Goal: Information Seeking & Learning: Learn about a topic

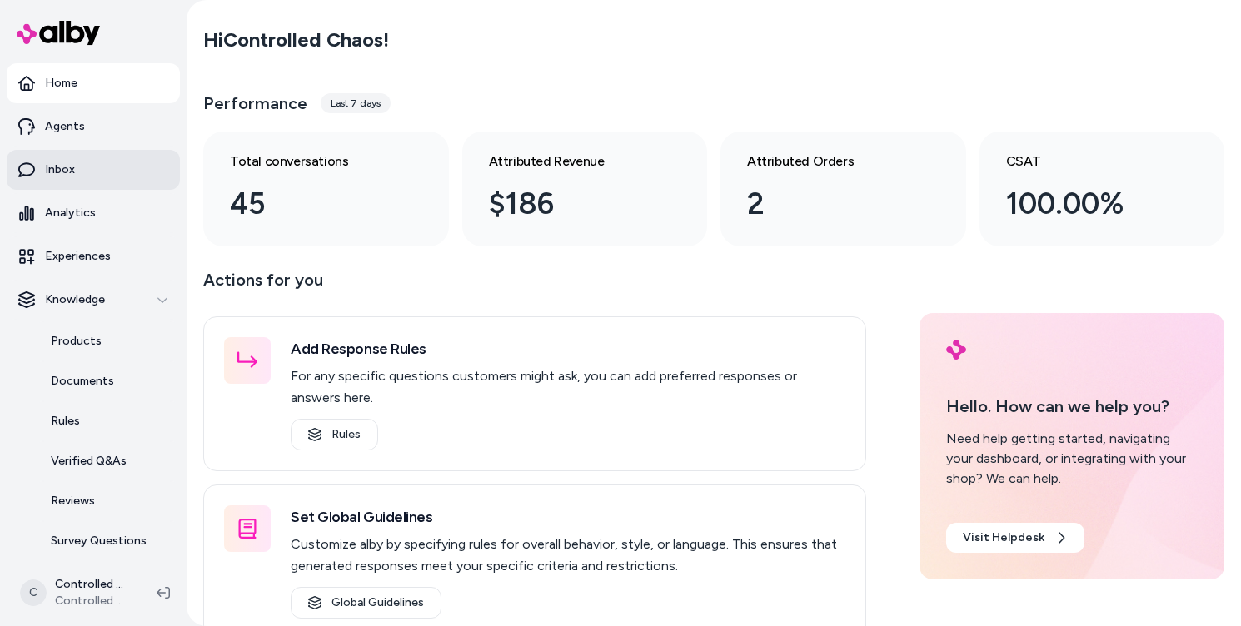
click at [95, 167] on link "Inbox" at bounding box center [93, 170] width 173 height 40
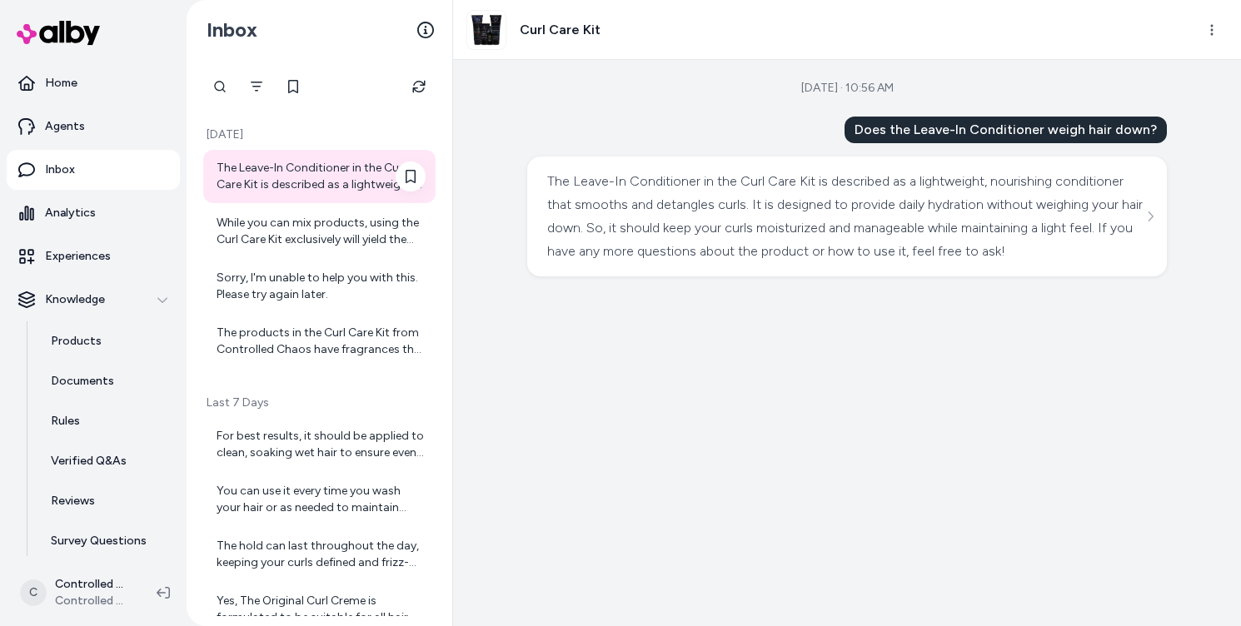
click at [297, 188] on div "The Leave-In Conditioner in the Curl Care Kit is described as a lightweight, no…" at bounding box center [321, 176] width 209 height 33
click at [338, 232] on div "While you can mix products, using the Curl Care Kit exclusively will yield the …" at bounding box center [321, 231] width 209 height 33
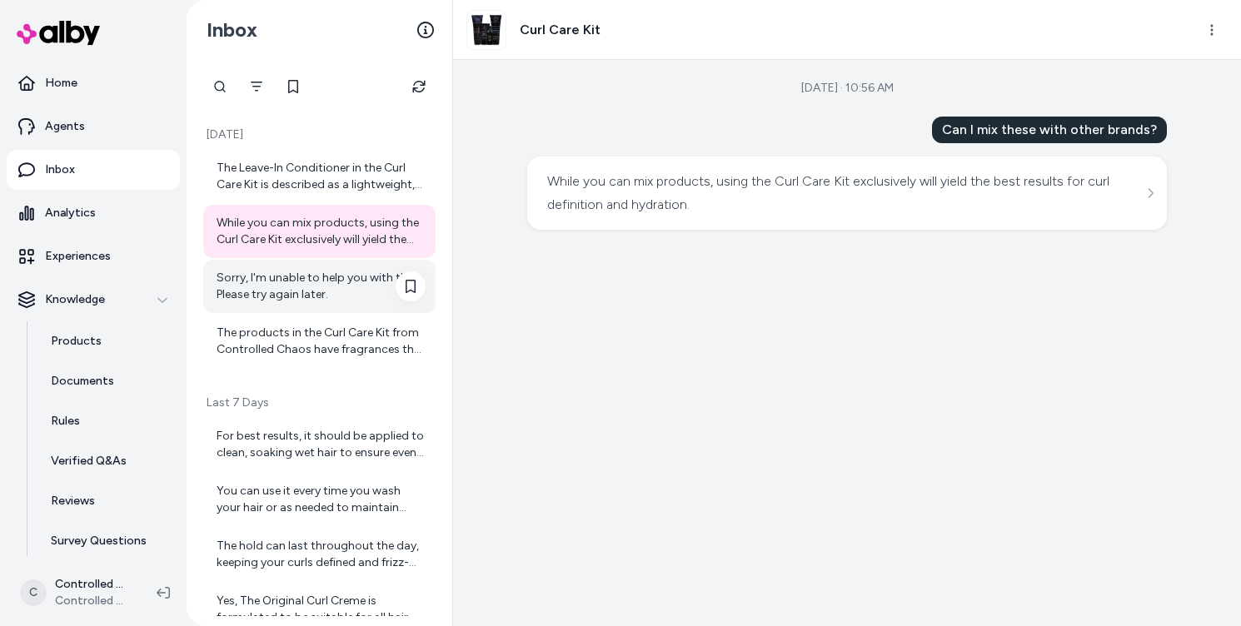
click at [307, 284] on div "Sorry, I'm unable to help you with this. Please try again later." at bounding box center [321, 286] width 209 height 33
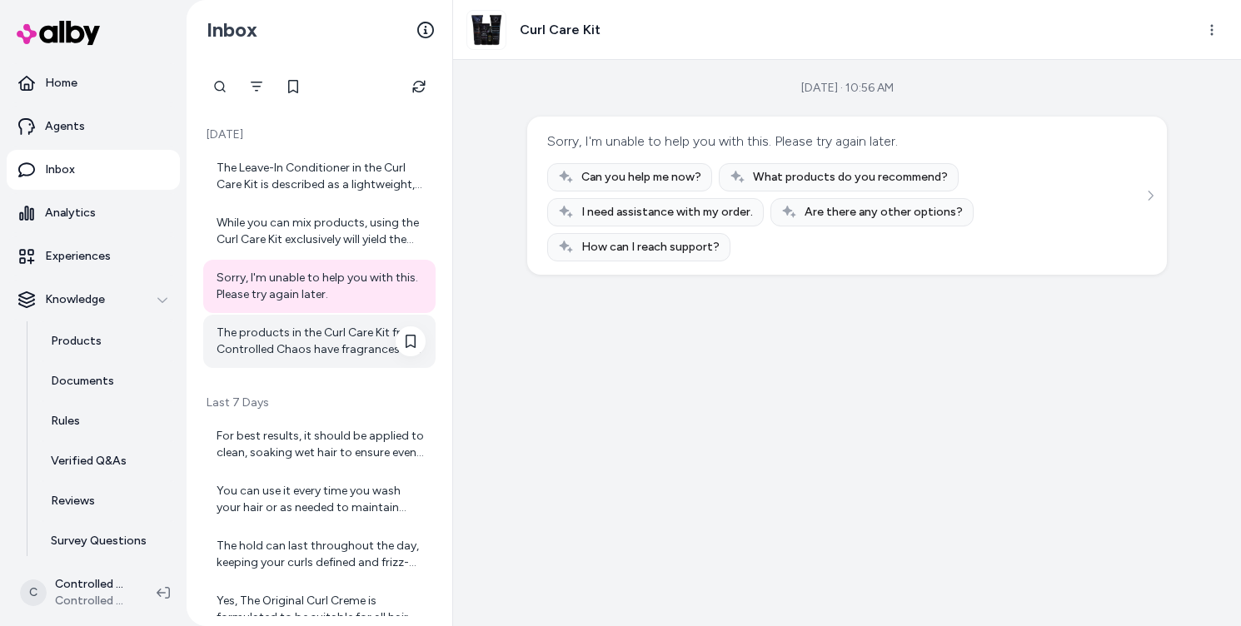
click at [304, 332] on div "The products in the Curl Care Kit from Controlled Chaos have fragrances that in…" at bounding box center [321, 341] width 209 height 33
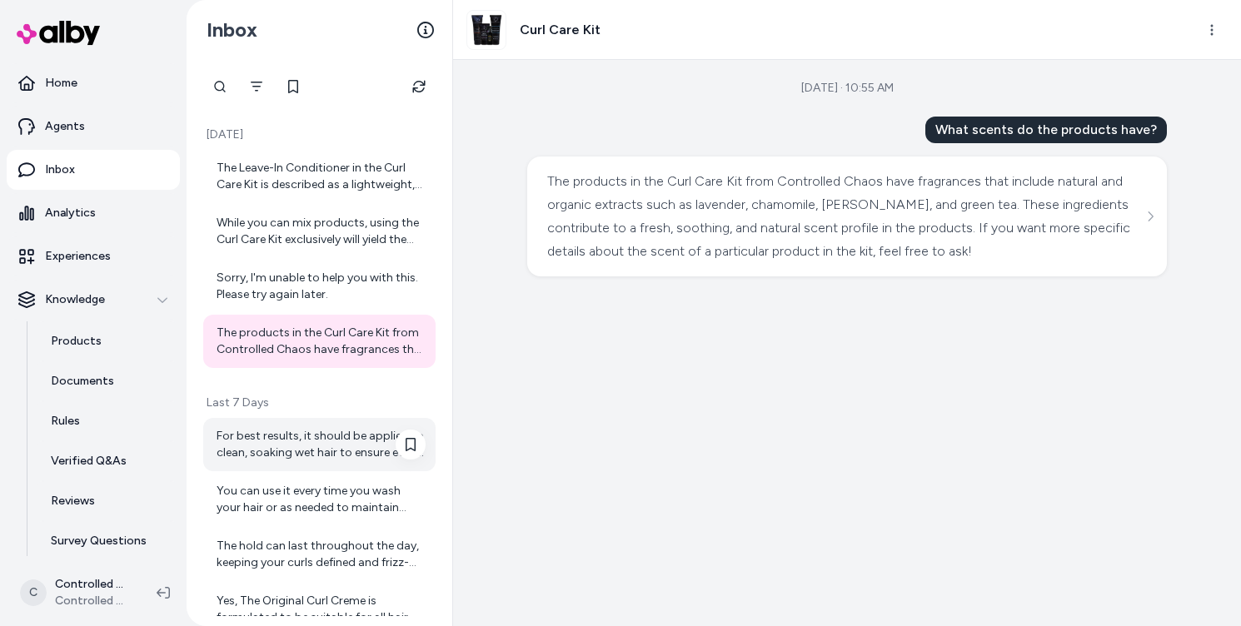
click at [332, 446] on div "For best results, it should be applied to clean, soaking wet hair to ensure eve…" at bounding box center [321, 444] width 209 height 33
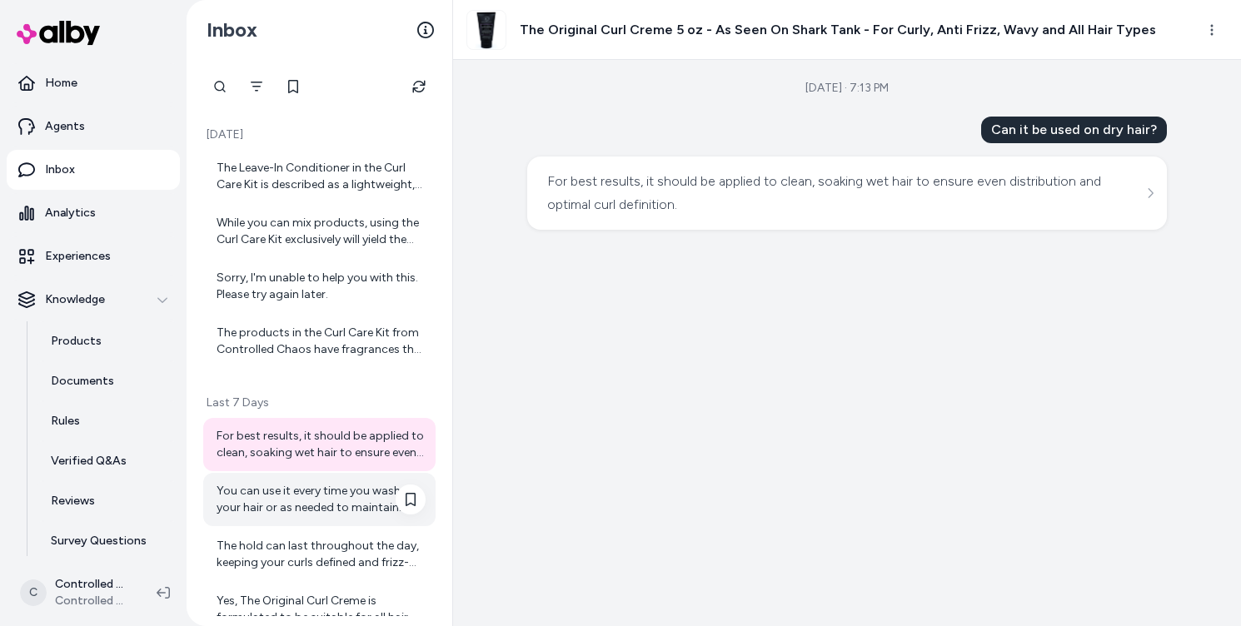
click at [320, 506] on div "You can use it every time you wash your hair or as needed to maintain defined, …" at bounding box center [321, 499] width 209 height 33
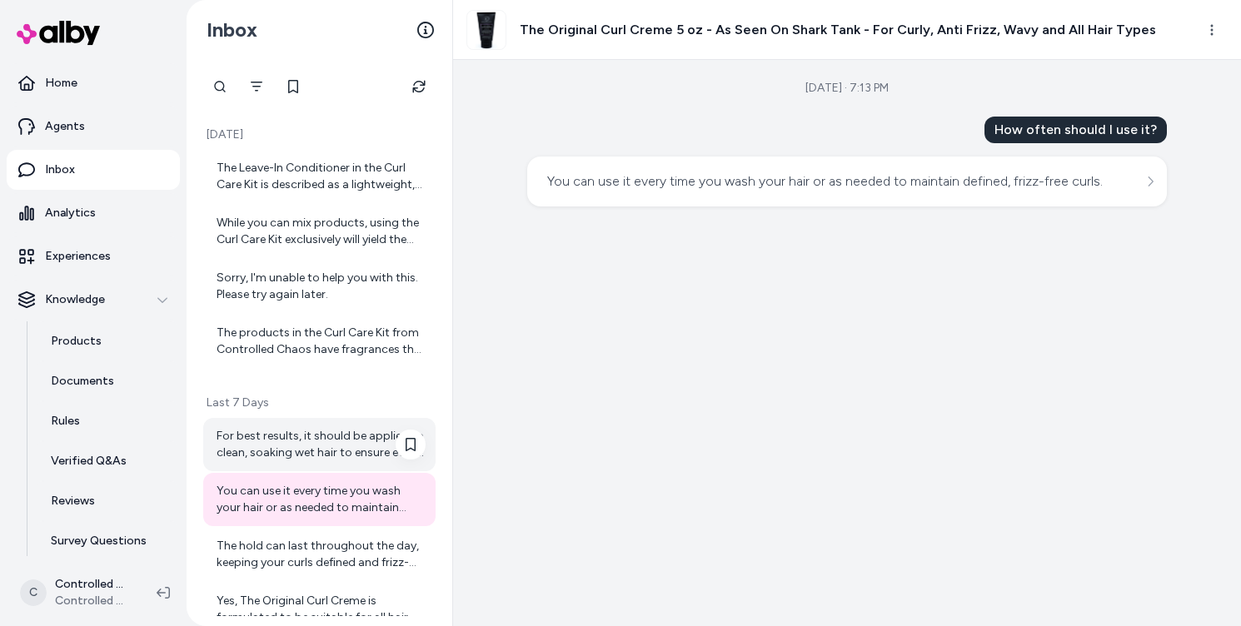
click at [295, 433] on div "For best results, it should be applied to clean, soaking wet hair to ensure eve…" at bounding box center [321, 444] width 209 height 33
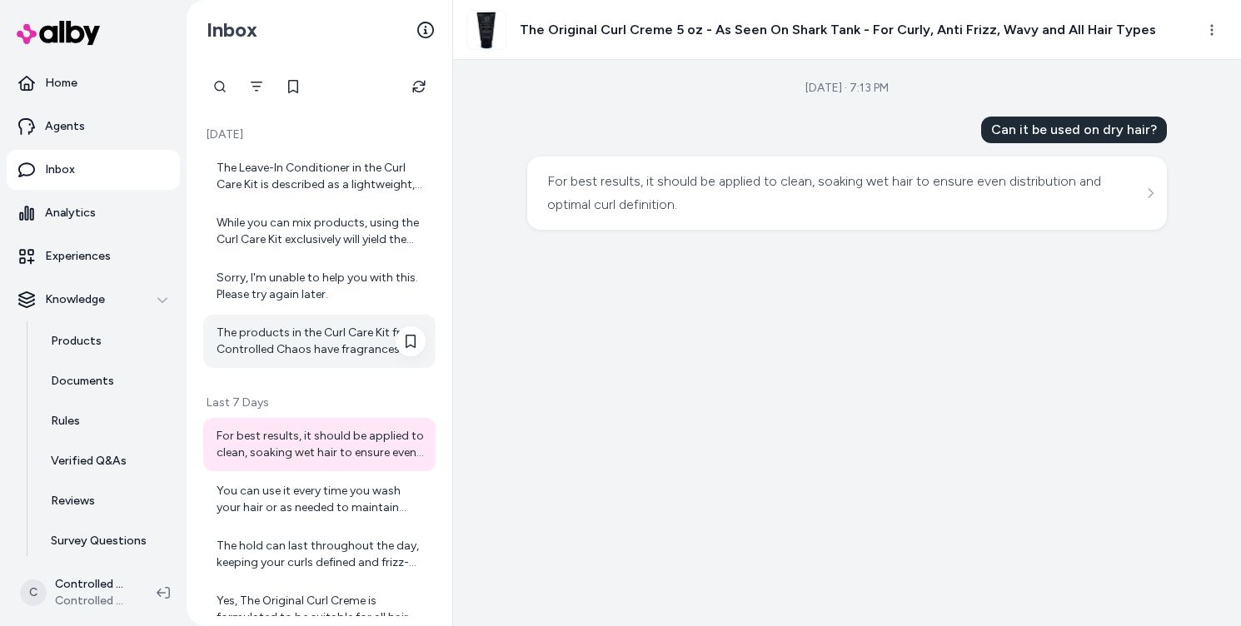
click at [315, 352] on div "The products in the Curl Care Kit from Controlled Chaos have fragrances that in…" at bounding box center [321, 341] width 209 height 33
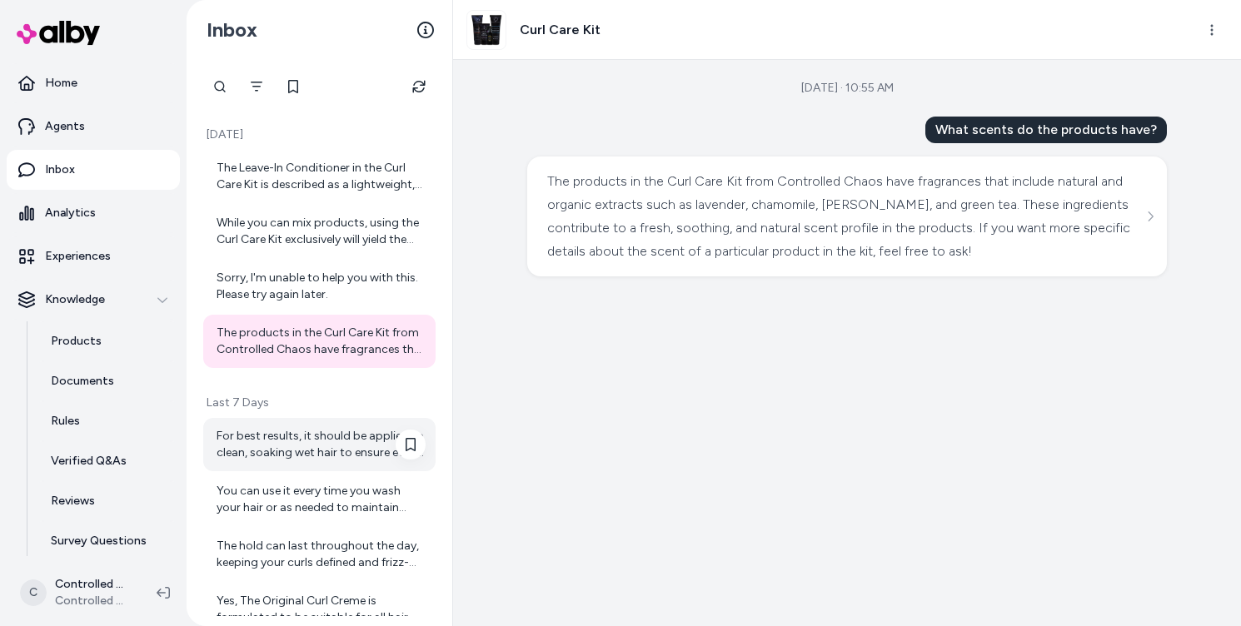
click at [307, 439] on div "For best results, it should be applied to clean, soaking wet hair to ensure eve…" at bounding box center [321, 444] width 209 height 33
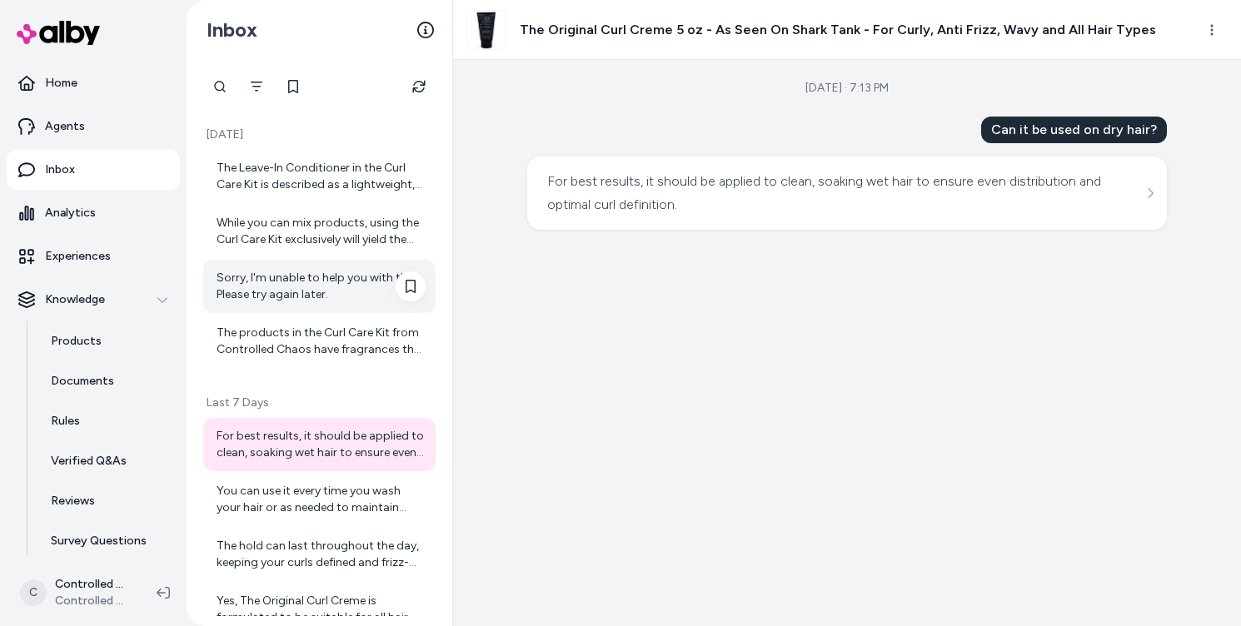
click at [297, 298] on div "Sorry, I'm unable to help you with this. Please try again later." at bounding box center [321, 286] width 209 height 33
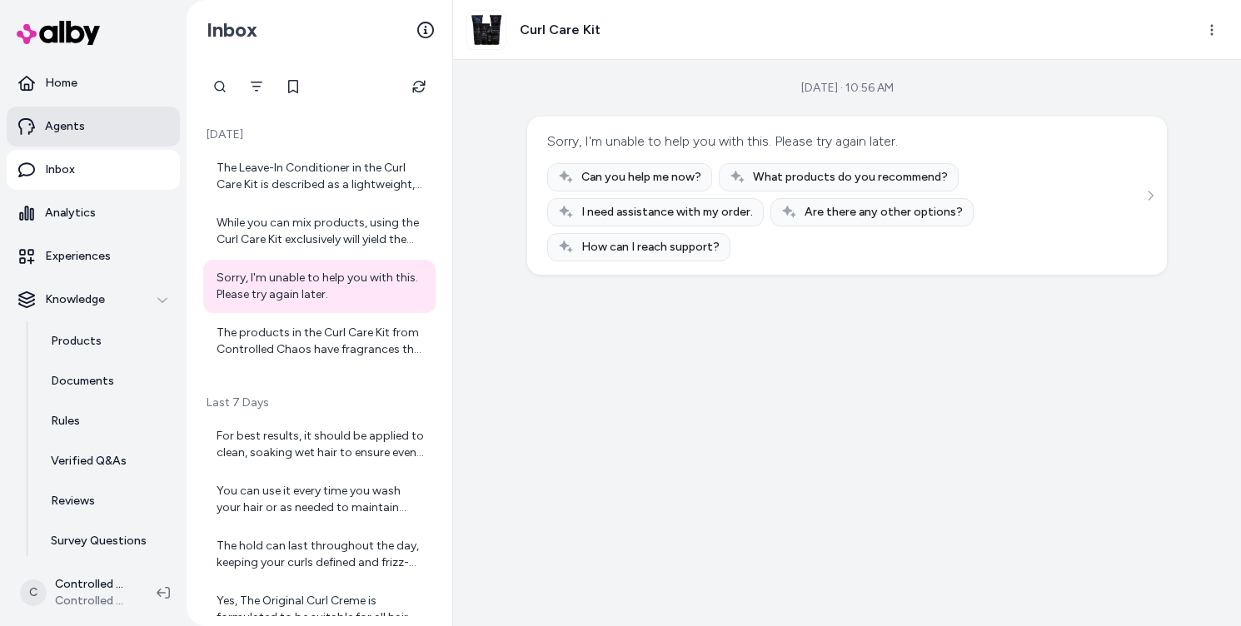
click at [102, 129] on link "Agents" at bounding box center [93, 127] width 173 height 40
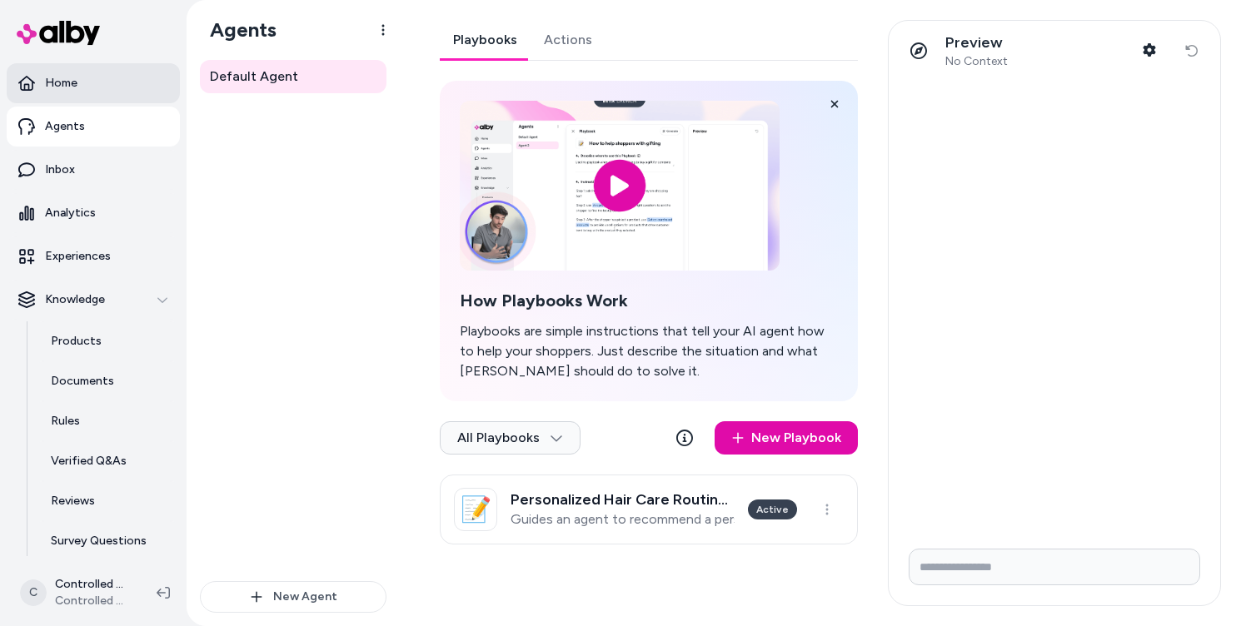
click at [90, 87] on link "Home" at bounding box center [93, 83] width 173 height 40
